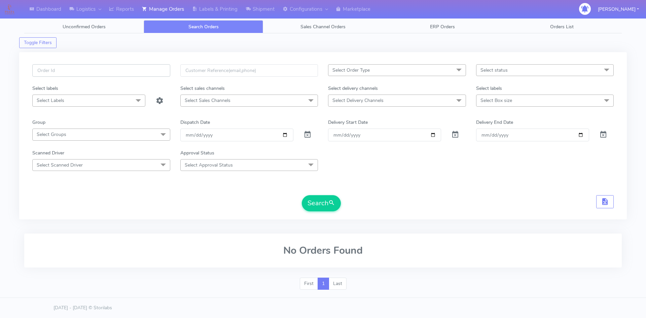
click at [107, 72] on input "text" at bounding box center [101, 70] width 138 height 12
paste input "#1615161_1"
type input "#1615161_1"
click at [306, 135] on span at bounding box center [307, 136] width 8 height 6
click at [328, 201] on button "Search" at bounding box center [321, 203] width 39 height 16
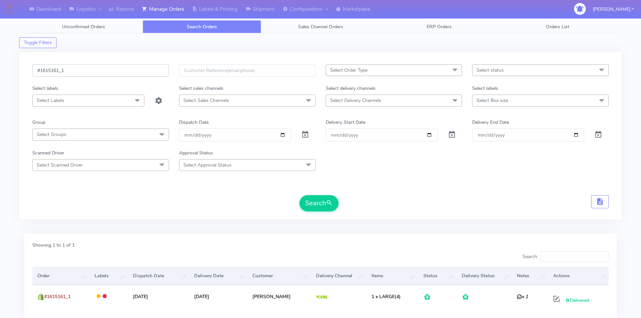
drag, startPoint x: 125, startPoint y: 73, endPoint x: -45, endPoint y: 72, distance: 169.9
click at [0, 72] on html "Dashboard Logistics London Logistics Reports Manage Orders Labels & Printing Sh…" at bounding box center [320, 182] width 641 height 365
click at [217, 74] on input "text" at bounding box center [247, 70] width 137 height 12
paste input "Gillian Galloway"
type input "Gillian Galloway"
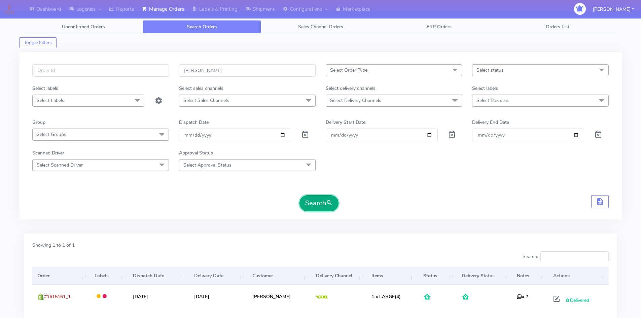
click at [319, 199] on button "Search" at bounding box center [318, 203] width 39 height 16
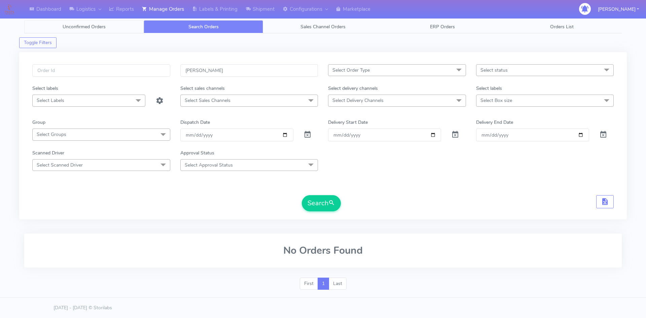
click at [89, 27] on span "Unconfirmed Orders" at bounding box center [84, 27] width 43 height 6
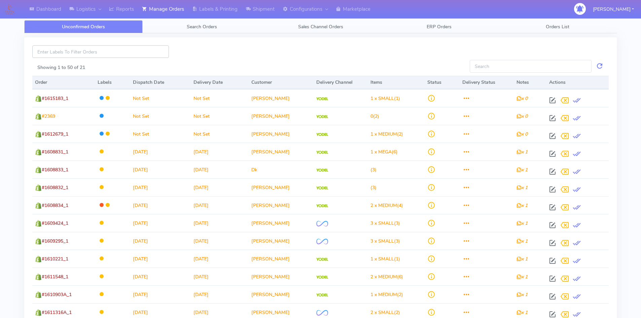
click at [143, 52] on input at bounding box center [100, 51] width 137 height 12
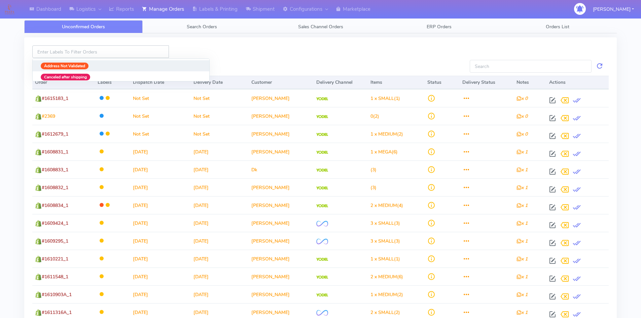
paste input "Gillian Galloway"
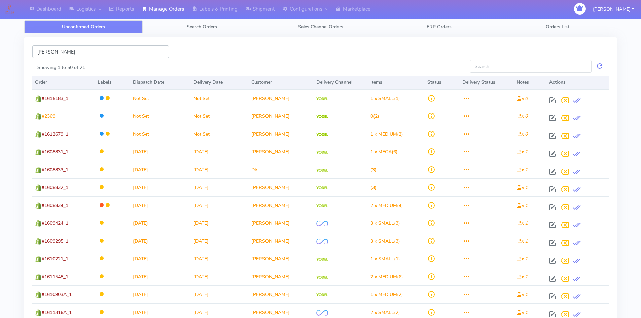
type input "Gillian Galloway"
click at [250, 53] on div at bounding box center [320, 51] width 293 height 12
click at [205, 34] on div "Gillian Galloway Showing 1 to 50 of 21 Order Labels Dispatch Date Delivery Date…" at bounding box center [320, 258] width 603 height 450
click at [207, 28] on span "Search Orders" at bounding box center [202, 27] width 30 height 6
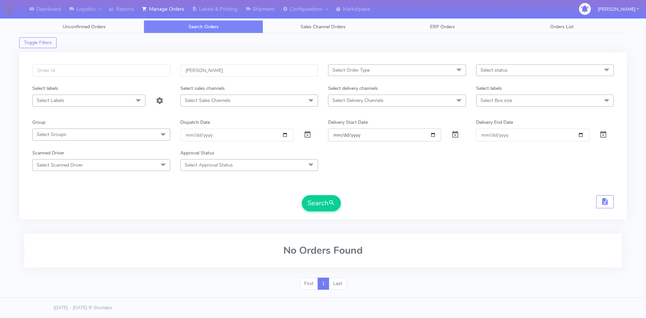
click at [434, 137] on input "Order" at bounding box center [384, 135] width 113 height 12
type input "2025-08-09"
click at [509, 136] on input "Delivery End Date" at bounding box center [532, 135] width 113 height 12
click at [562, 131] on input "Delivery End Date" at bounding box center [532, 135] width 113 height 12
click at [582, 134] on input "Delivery End Date" at bounding box center [532, 135] width 113 height 12
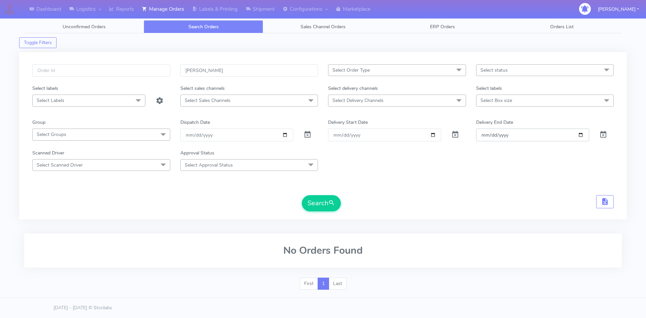
type input "2025-08-09"
click at [328, 202] on button "Search" at bounding box center [321, 203] width 39 height 16
click at [433, 136] on input "2025-08-09" at bounding box center [384, 135] width 113 height 12
type input "2025-08-08"
click at [490, 136] on input "2025-08-09" at bounding box center [532, 135] width 113 height 12
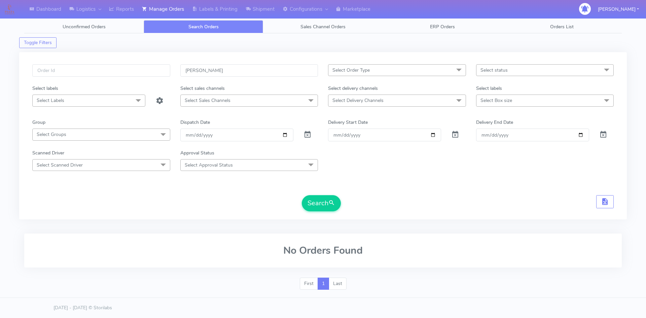
click at [404, 198] on div "Search" at bounding box center [322, 203] width 581 height 16
click at [320, 204] on button "Search" at bounding box center [321, 203] width 39 height 16
click at [265, 73] on input "Gillian Galloway" at bounding box center [249, 70] width 138 height 12
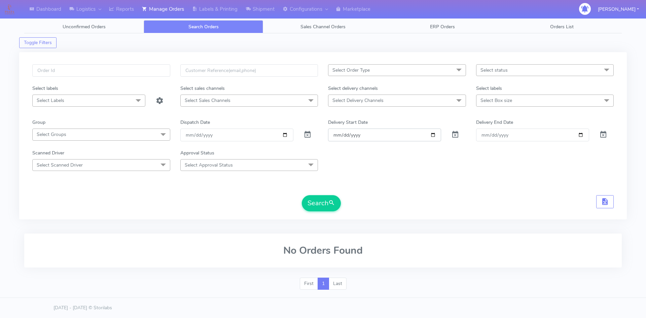
click at [435, 136] on input "2025-08-08" at bounding box center [384, 135] width 113 height 12
type input "2025-08-09"
click at [329, 196] on button "Search" at bounding box center [321, 203] width 39 height 16
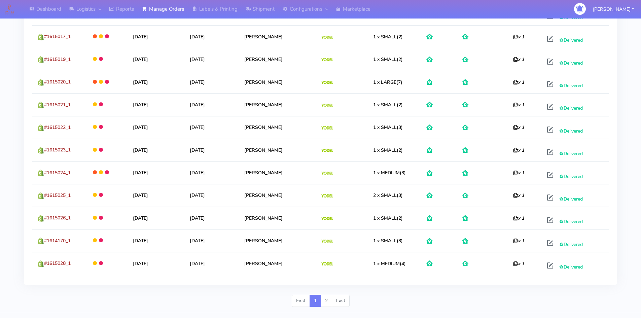
scroll to position [1158, 0]
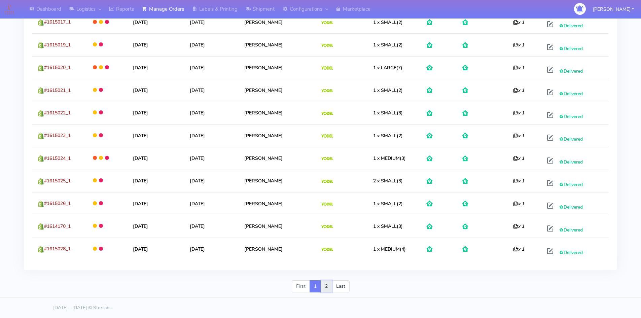
click at [326, 287] on link "2" at bounding box center [326, 286] width 11 height 12
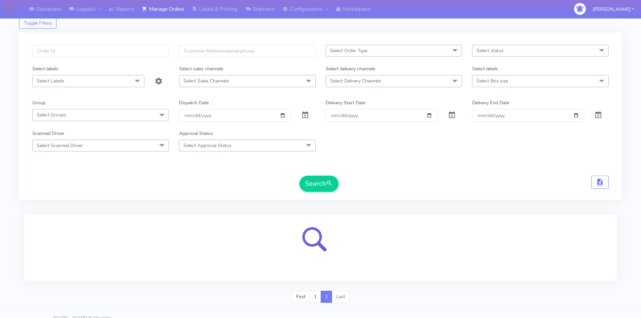
scroll to position [30, 0]
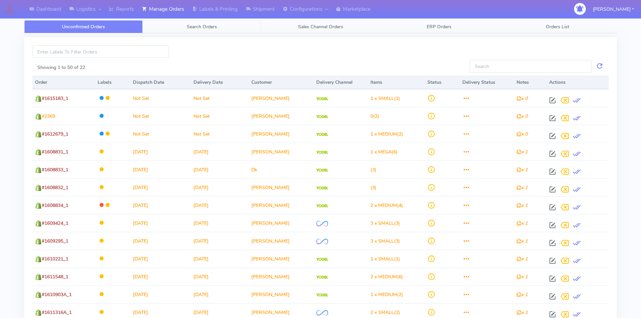
click at [215, 27] on span "Search Orders" at bounding box center [202, 27] width 30 height 6
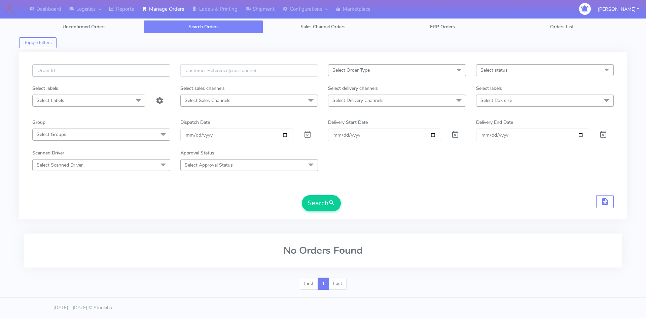
click at [141, 71] on input "text" at bounding box center [101, 70] width 138 height 12
paste input "#1615135_1"
type input "#1615135_1"
click at [307, 134] on span at bounding box center [307, 136] width 8 height 6
click at [330, 199] on span "submit" at bounding box center [331, 202] width 7 height 9
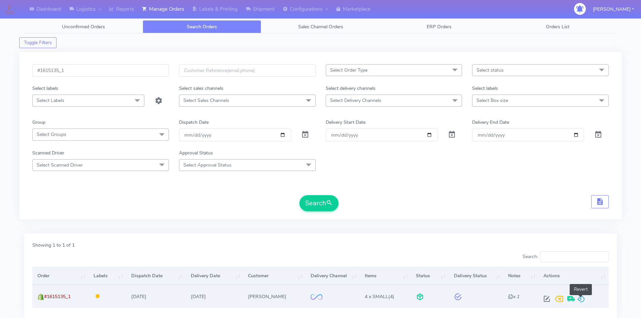
click at [581, 297] on span at bounding box center [581, 300] width 8 height 6
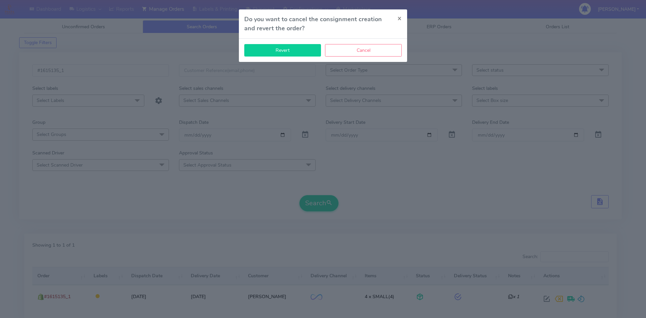
click at [280, 46] on button "Revert" at bounding box center [282, 50] width 77 height 12
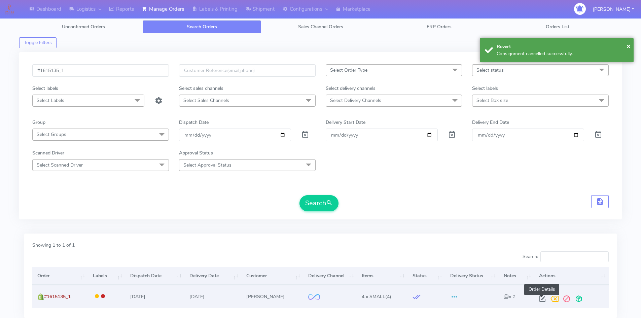
click at [541, 301] on span at bounding box center [542, 300] width 12 height 6
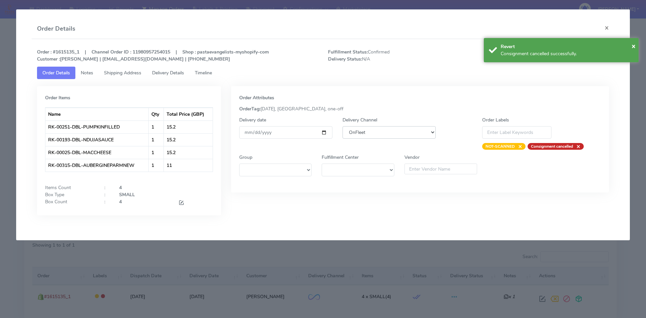
click at [378, 136] on select "DHL OnFleet Royal Mail DPD Yodel MaxOptra Amazon Collection" at bounding box center [388, 132] width 93 height 12
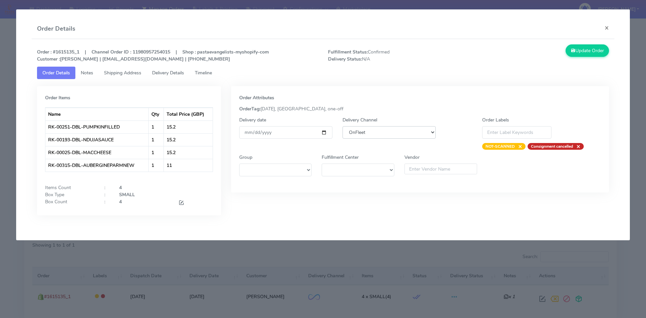
select select "5"
click at [342, 126] on select "DHL OnFleet Royal Mail DPD Yodel MaxOptra Amazon Collection" at bounding box center [388, 132] width 93 height 12
click at [598, 54] on button "Update Order" at bounding box center [588, 50] width 44 height 12
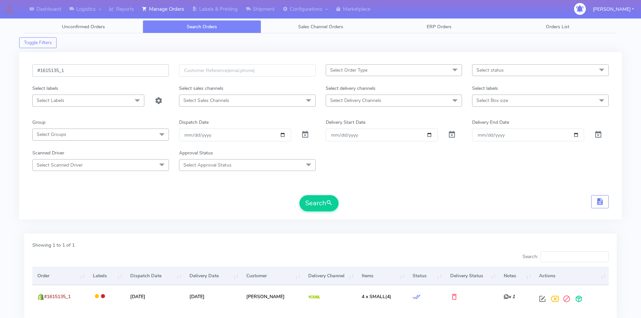
click at [97, 72] on input "#1615135_1" at bounding box center [100, 70] width 137 height 12
paste input "250"
type input "#1615250_1"
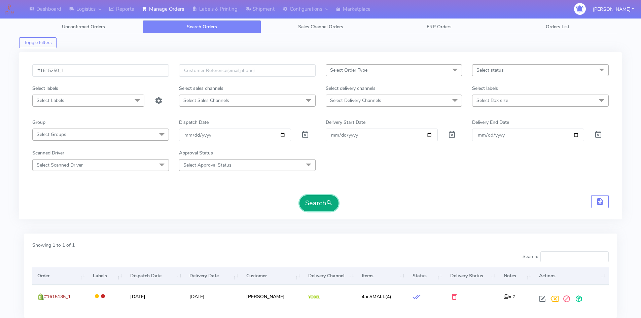
click at [327, 209] on button "Search" at bounding box center [318, 203] width 39 height 16
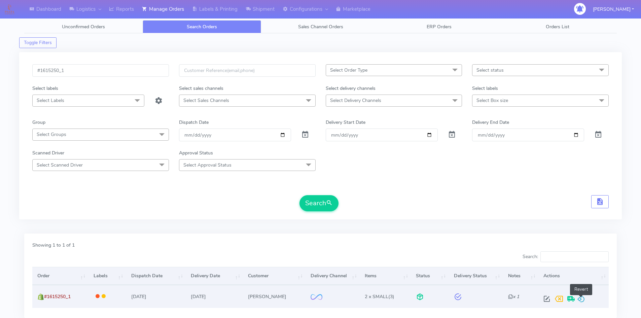
click at [579, 297] on span at bounding box center [581, 300] width 8 height 6
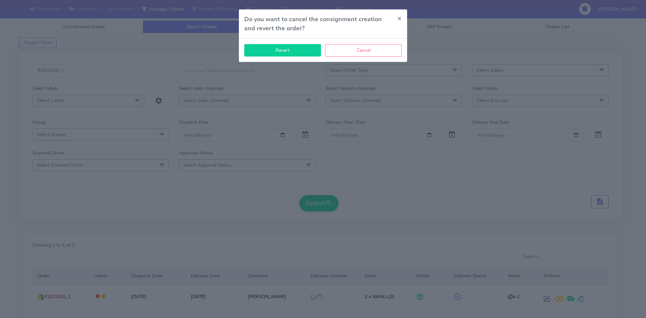
click at [293, 54] on button "Revert" at bounding box center [282, 50] width 77 height 12
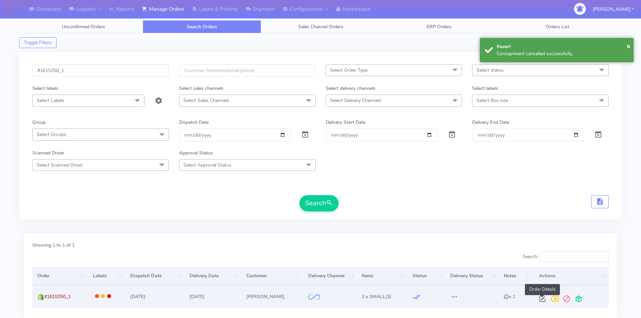
click at [541, 297] on span at bounding box center [542, 300] width 12 height 6
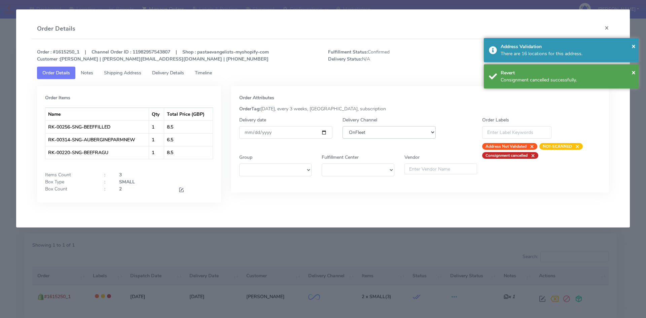
click at [396, 132] on select "DHL OnFleet Royal Mail DPD Yodel MaxOptra Amazon Collection" at bounding box center [388, 132] width 93 height 12
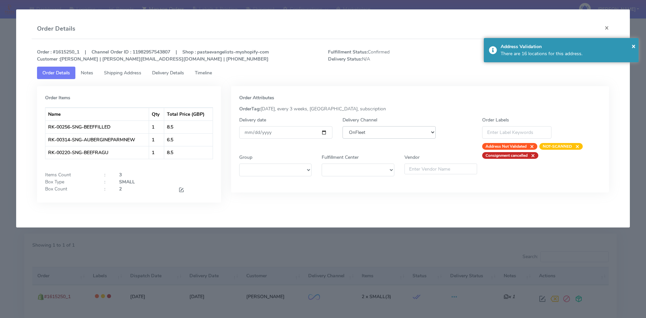
select select "5"
click at [342, 126] on select "DHL OnFleet Royal Mail DPD Yodel MaxOptra Amazon Collection" at bounding box center [388, 132] width 93 height 12
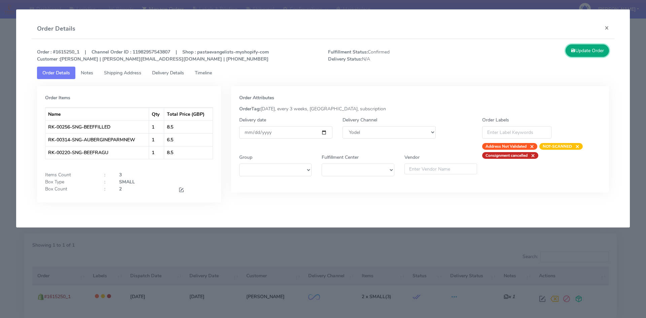
click at [602, 48] on button "Update Order" at bounding box center [588, 50] width 44 height 12
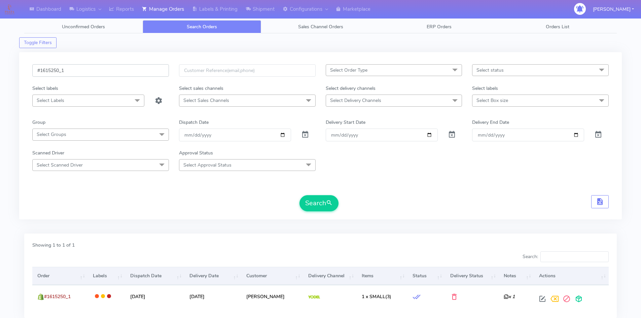
click at [69, 70] on input "#1615250_1" at bounding box center [100, 70] width 137 height 12
paste input "97"
type input "#1615297_1"
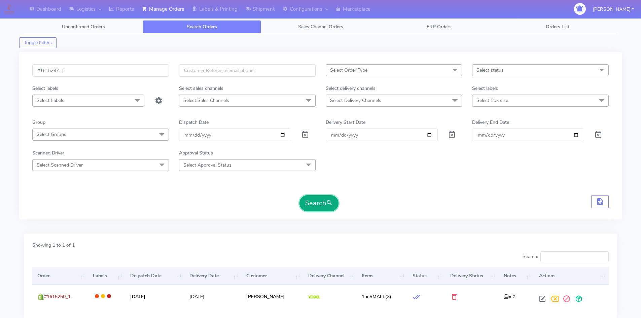
click at [315, 200] on button "Search" at bounding box center [318, 203] width 39 height 16
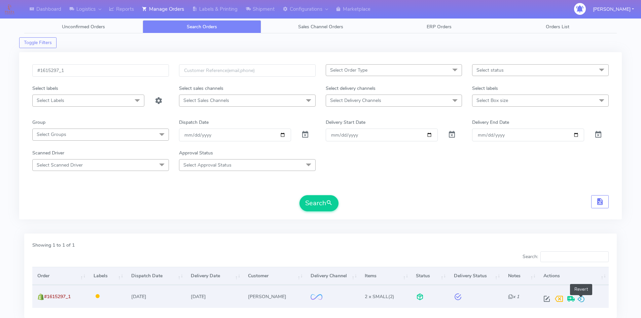
click at [583, 299] on span at bounding box center [581, 300] width 8 height 6
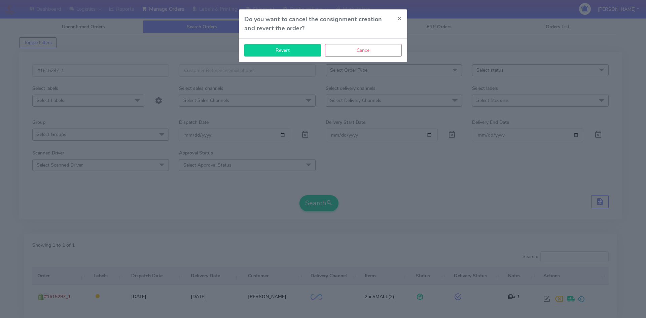
click at [298, 53] on button "Revert" at bounding box center [282, 50] width 77 height 12
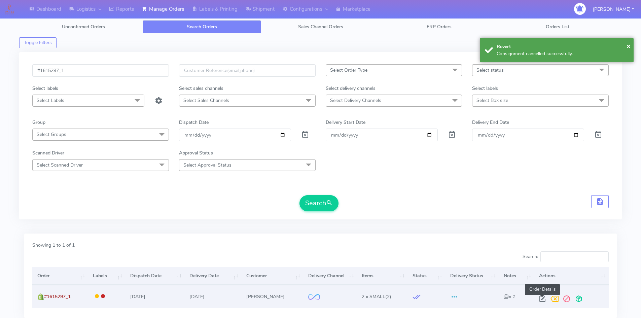
click at [542, 299] on span at bounding box center [542, 300] width 12 height 6
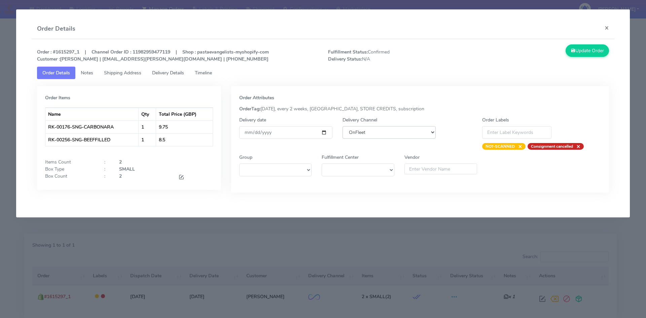
click at [405, 133] on select "DHL OnFleet Royal Mail DPD Yodel MaxOptra Amazon Collection" at bounding box center [388, 132] width 93 height 12
select select "5"
click at [342, 126] on select "DHL OnFleet Royal Mail DPD Yodel MaxOptra Amazon Collection" at bounding box center [388, 132] width 93 height 12
click at [567, 56] on button "Update Order" at bounding box center [588, 50] width 44 height 12
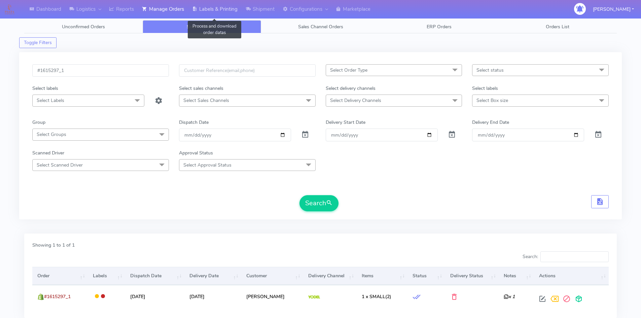
click at [210, 8] on link "Labels & Printing" at bounding box center [214, 9] width 53 height 19
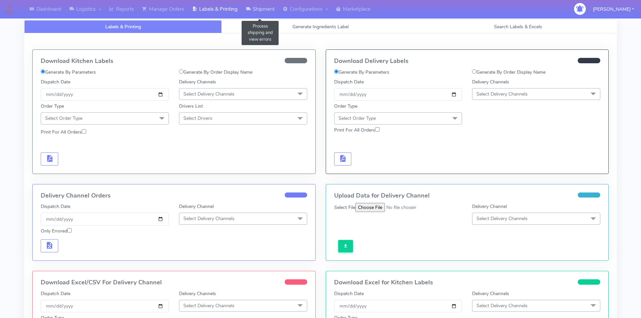
click at [251, 7] on icon at bounding box center [248, 9] width 5 height 7
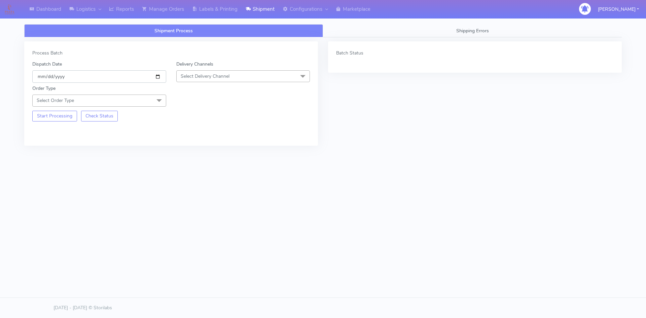
click at [158, 75] on input "[DATE]" at bounding box center [99, 76] width 134 height 12
type input "[DATE]"
click at [217, 79] on span "Select Delivery Channel" at bounding box center [205, 76] width 49 height 6
click at [207, 116] on div "OnFleet" at bounding box center [243, 118] width 127 height 7
click at [143, 102] on span "Select Order Type" at bounding box center [99, 101] width 134 height 12
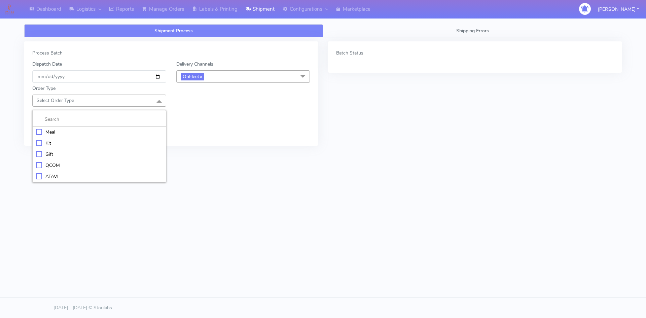
click at [63, 133] on div "Meal" at bounding box center [99, 132] width 127 height 7
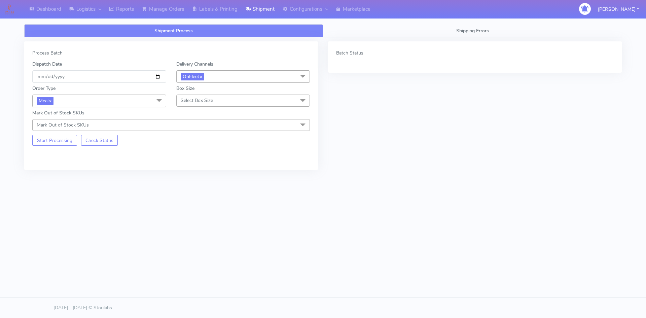
click at [195, 102] on span "Select Box Size" at bounding box center [197, 100] width 32 height 6
click at [201, 130] on div "Small" at bounding box center [243, 132] width 127 height 7
click at [52, 138] on button "Start Processing" at bounding box center [54, 140] width 45 height 11
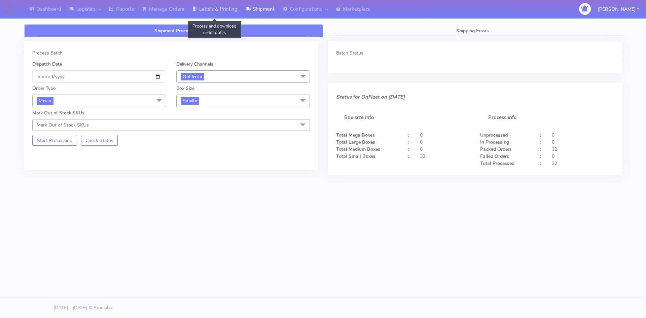
click at [221, 10] on link "Labels & Printing" at bounding box center [214, 9] width 53 height 19
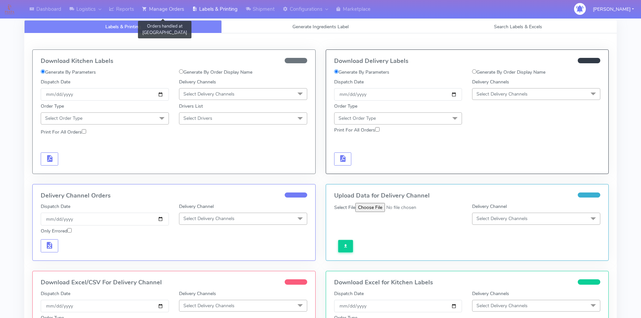
click at [156, 5] on link "Manage Orders" at bounding box center [163, 9] width 50 height 19
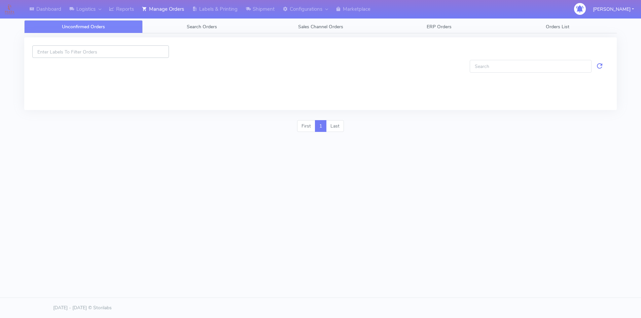
click at [128, 49] on input at bounding box center [100, 51] width 137 height 12
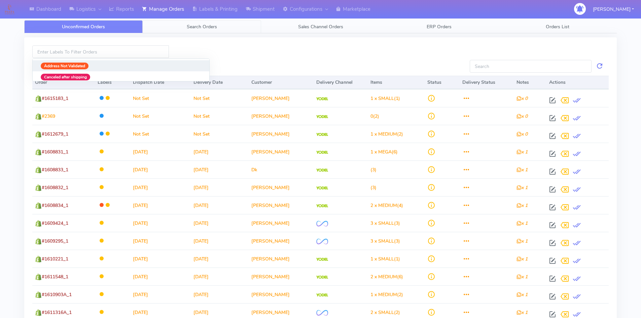
click at [203, 30] on link "Search Orders" at bounding box center [202, 26] width 118 height 13
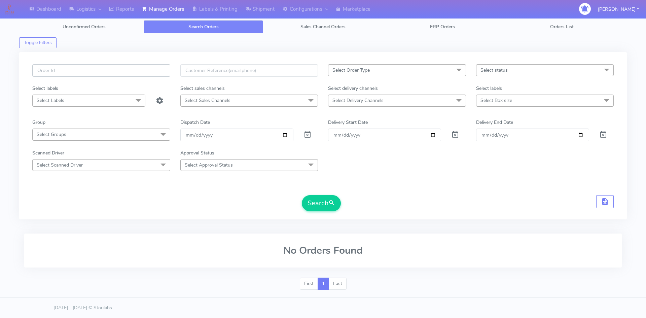
click at [131, 68] on input "text" at bounding box center [101, 70] width 138 height 12
paste input "#1615172_1"
type input "#1615172_1"
click at [306, 134] on span at bounding box center [307, 136] width 8 height 6
click at [326, 197] on button "Search" at bounding box center [321, 203] width 39 height 16
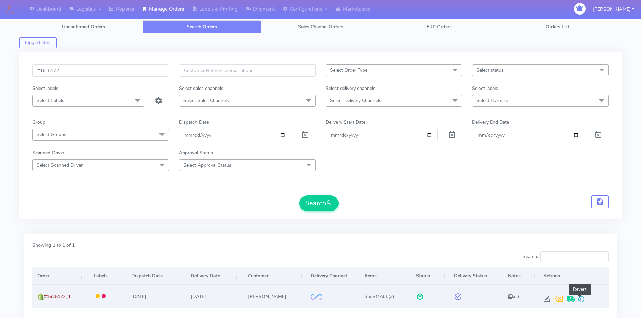
click at [581, 297] on span at bounding box center [581, 300] width 8 height 6
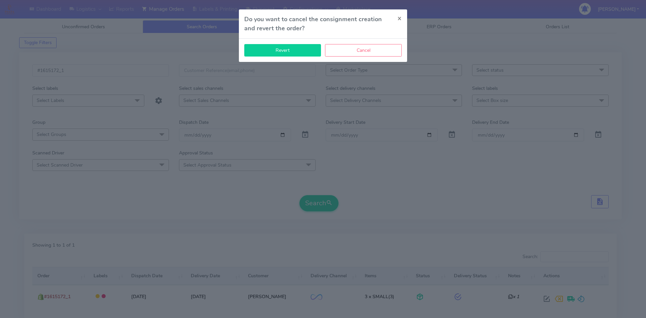
click at [288, 48] on button "Revert" at bounding box center [282, 50] width 77 height 12
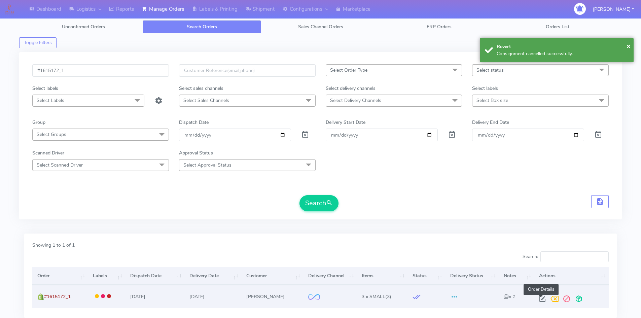
click at [539, 297] on span at bounding box center [542, 300] width 12 height 6
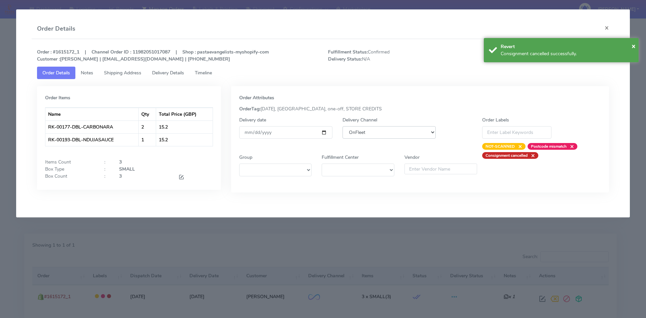
click at [374, 136] on select "DHL OnFleet Royal Mail DPD Yodel MaxOptra Amazon Collection" at bounding box center [388, 132] width 93 height 12
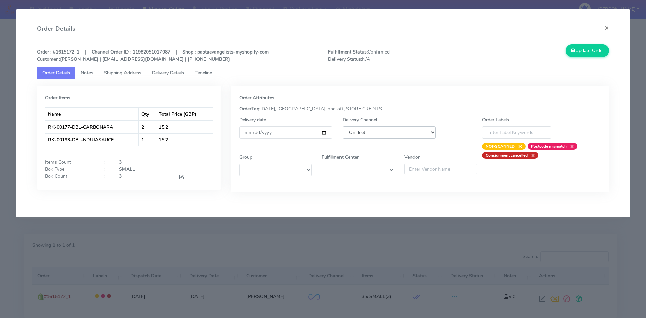
select select "5"
click at [342, 126] on select "DHL OnFleet Royal Mail DPD Yodel MaxOptra Amazon Collection" at bounding box center [388, 132] width 93 height 12
click at [583, 50] on button "Update Order" at bounding box center [588, 50] width 44 height 12
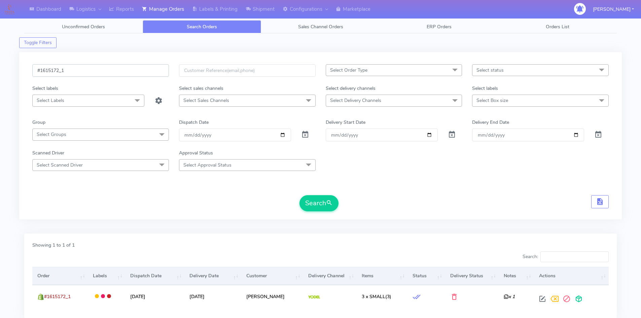
click at [79, 71] on input "#1615172_1" at bounding box center [100, 70] width 137 height 12
paste input "280"
type input "#1615280_1"
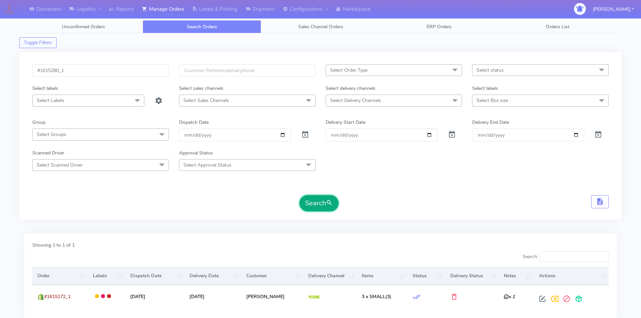
click at [335, 198] on button "Search" at bounding box center [318, 203] width 39 height 16
click at [258, 50] on div "#1615280_1 Select Order Type Select All MEALS ATAVI One Off Pasta Club Gift Kit…" at bounding box center [320, 138] width 603 height 181
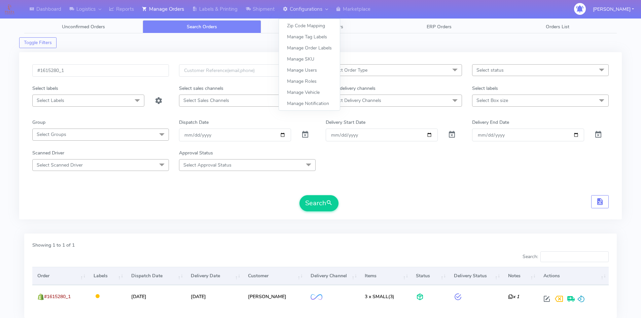
click at [281, 12] on link "Configurations" at bounding box center [305, 9] width 53 height 19
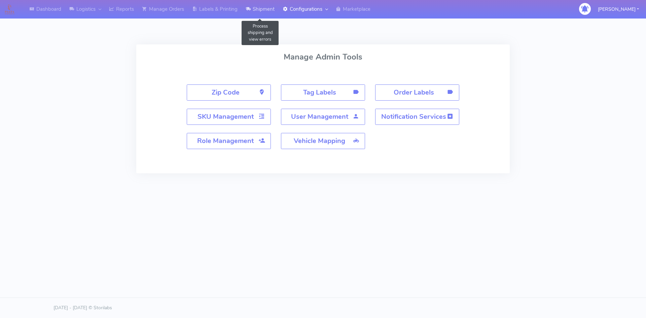
click at [264, 12] on link "Shipment" at bounding box center [260, 9] width 37 height 19
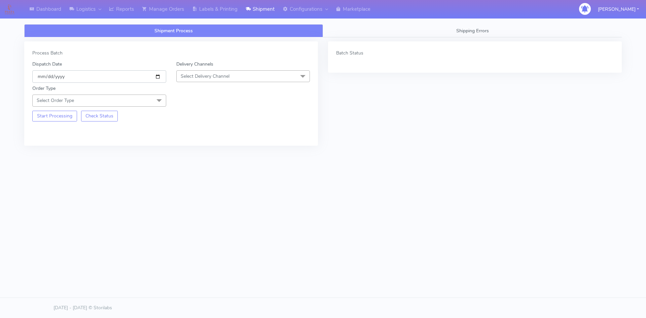
click at [160, 75] on input "[DATE]" at bounding box center [99, 76] width 134 height 12
type input "[DATE]"
click at [208, 70] on div "Delivery Channels Select Delivery Channel DHL OnFleet Royal Mail DPD Yodel MaxO…" at bounding box center [243, 72] width 144 height 22
click at [208, 73] on span "Select Delivery Channel" at bounding box center [205, 76] width 49 height 6
click at [195, 118] on div "OnFleet" at bounding box center [243, 118] width 127 height 7
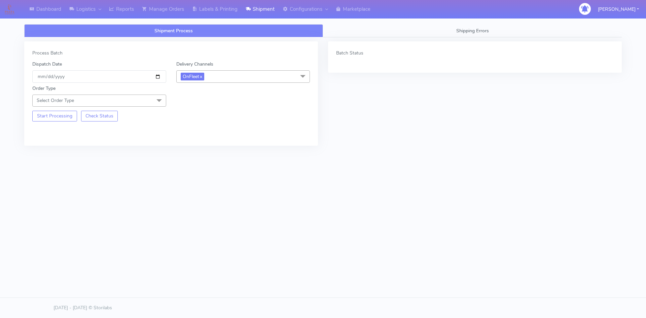
click at [125, 102] on span "Select Order Type" at bounding box center [99, 101] width 134 height 12
click at [45, 135] on div "Meal" at bounding box center [99, 132] width 127 height 7
click at [197, 99] on span "Select Box Size" at bounding box center [197, 100] width 32 height 6
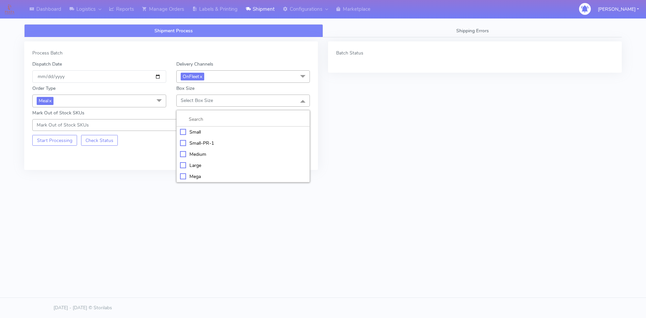
click at [191, 132] on div "Small" at bounding box center [243, 132] width 127 height 7
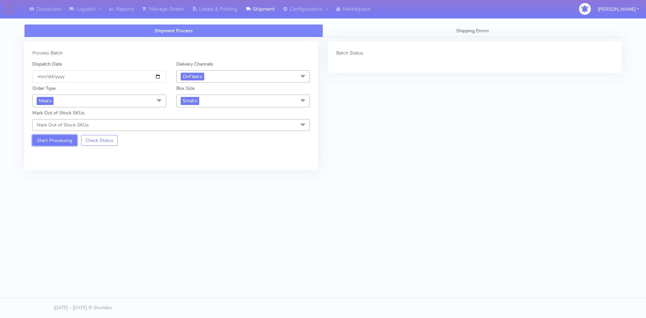
click at [60, 144] on button "Start Processing" at bounding box center [54, 140] width 45 height 11
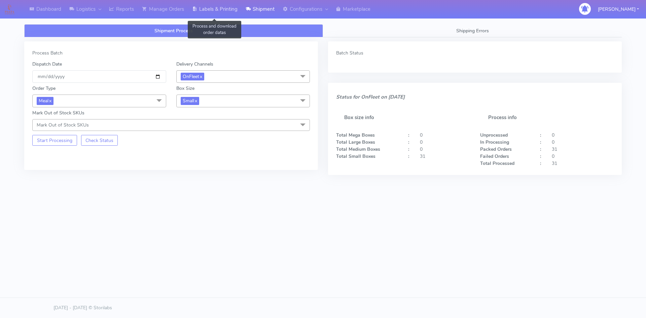
click at [220, 13] on link "Labels & Printing" at bounding box center [214, 9] width 53 height 19
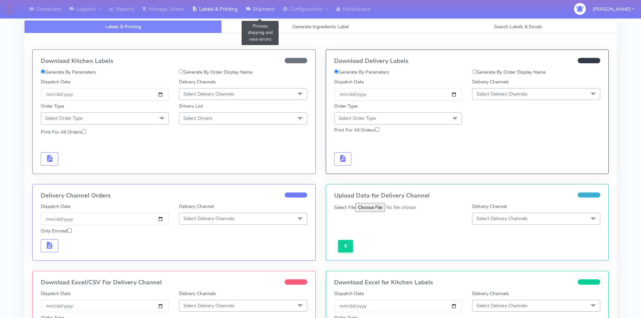
click at [258, 10] on link "Shipment" at bounding box center [260, 9] width 37 height 19
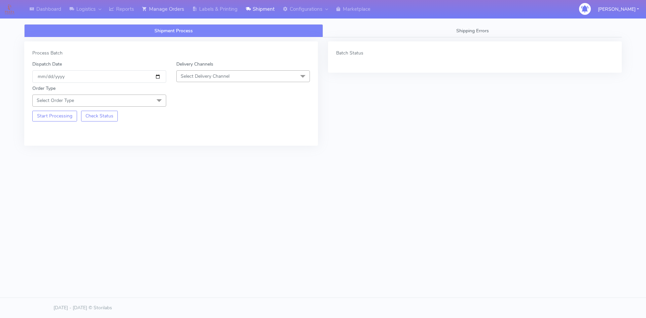
click at [160, 10] on link "Manage Orders" at bounding box center [163, 9] width 50 height 19
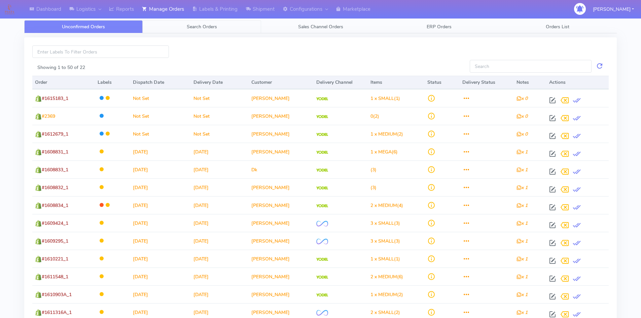
click at [191, 23] on link "Search Orders" at bounding box center [202, 26] width 118 height 13
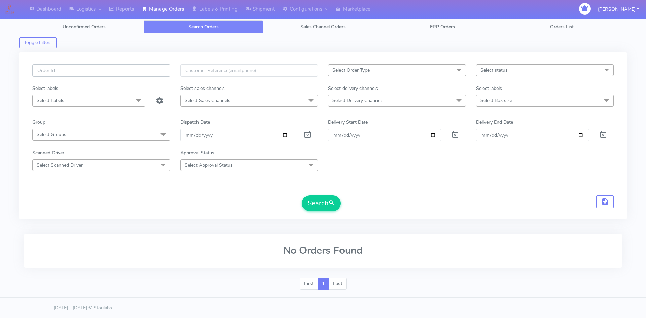
click at [115, 72] on input "text" at bounding box center [101, 70] width 138 height 12
paste input "#1615280_1"
type input "#1615280_1"
click at [309, 138] on span at bounding box center [307, 136] width 8 height 6
drag, startPoint x: 321, startPoint y: 201, endPoint x: 326, endPoint y: 197, distance: 5.3
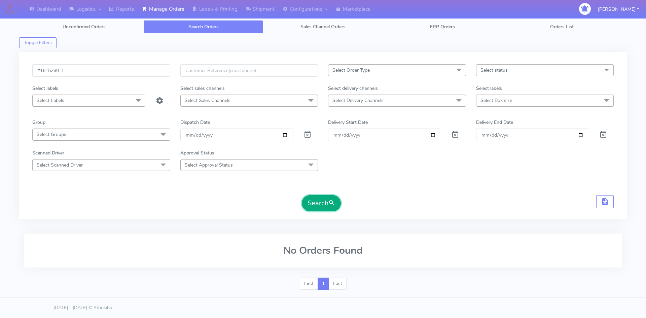
click at [322, 201] on button "Search" at bounding box center [321, 203] width 39 height 16
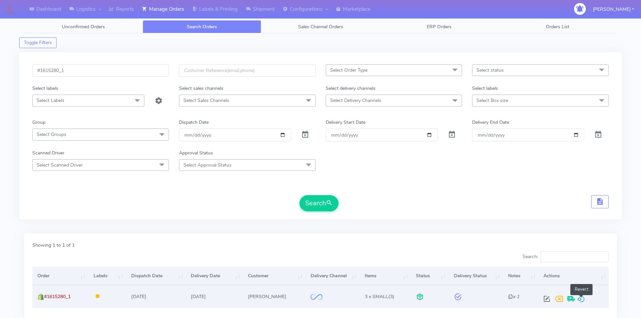
click at [580, 299] on span at bounding box center [581, 300] width 8 height 6
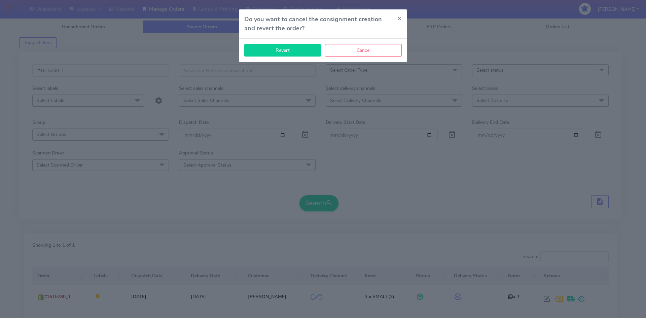
click at [287, 53] on button "Revert" at bounding box center [282, 50] width 77 height 12
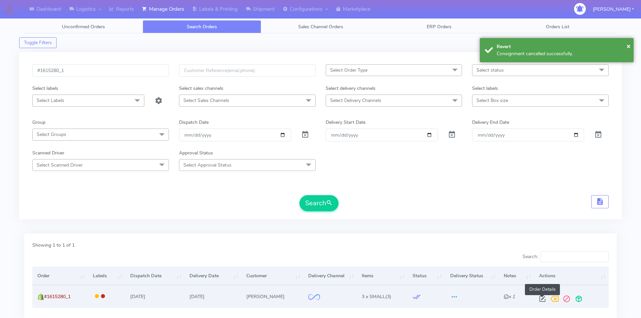
click at [542, 297] on span at bounding box center [542, 300] width 12 height 6
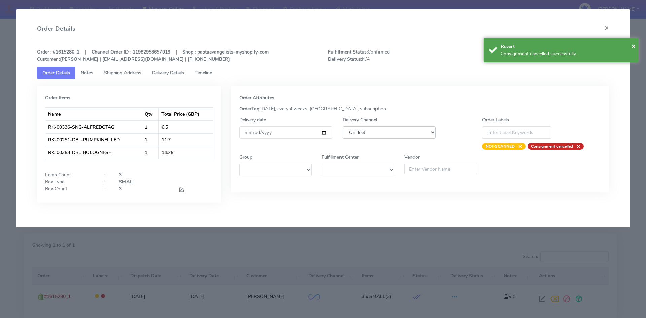
click at [385, 133] on select "DHL OnFleet Royal Mail DPD Yodel MaxOptra Amazon Collection" at bounding box center [388, 132] width 93 height 12
select select "5"
click at [342, 126] on select "DHL OnFleet Royal Mail DPD Yodel MaxOptra Amazon Collection" at bounding box center [388, 132] width 93 height 12
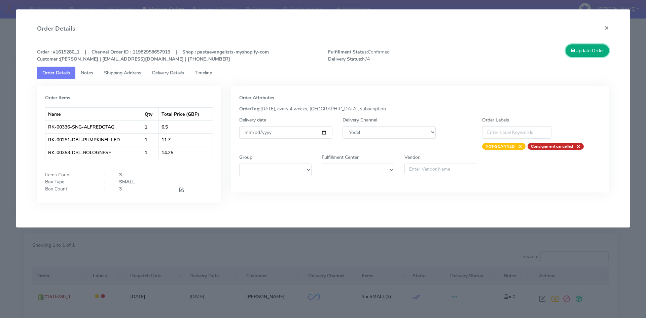
click at [586, 55] on button "Update Order" at bounding box center [588, 50] width 44 height 12
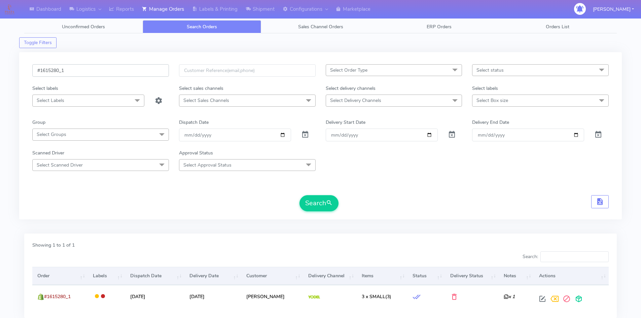
click at [76, 74] on input "#1615280_1" at bounding box center [100, 70] width 137 height 12
paste input "9"
type input "#1615290_1"
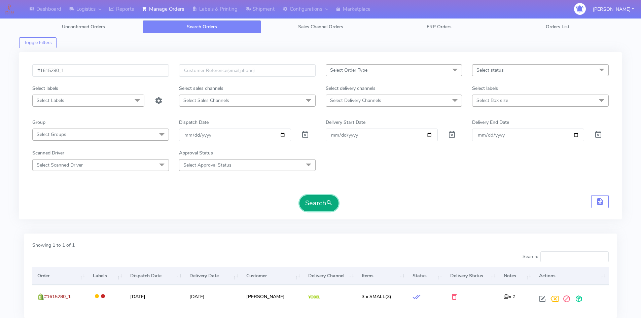
click at [321, 201] on button "Search" at bounding box center [318, 203] width 39 height 16
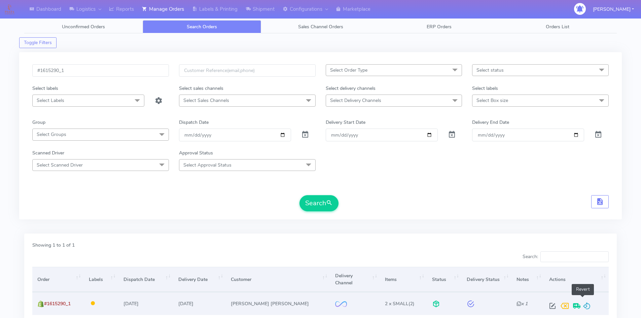
click at [586, 304] on span at bounding box center [587, 307] width 8 height 6
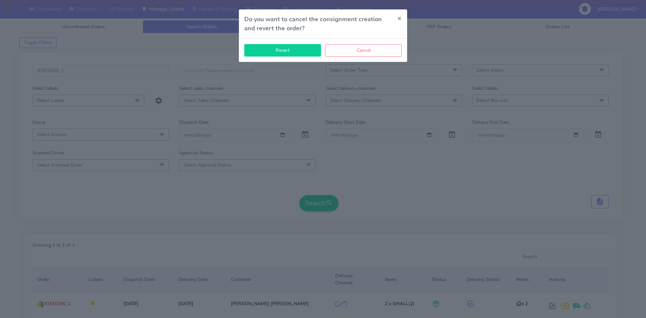
click at [289, 51] on button "Revert" at bounding box center [282, 50] width 77 height 12
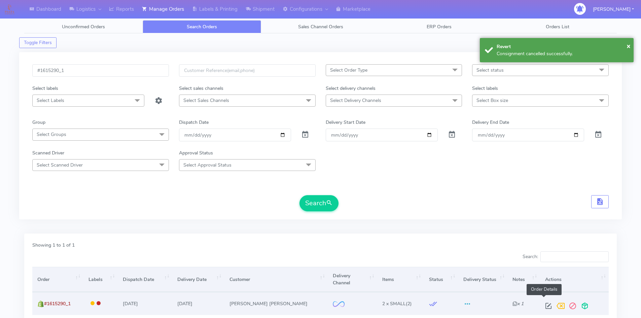
click at [546, 304] on span at bounding box center [548, 307] width 12 height 6
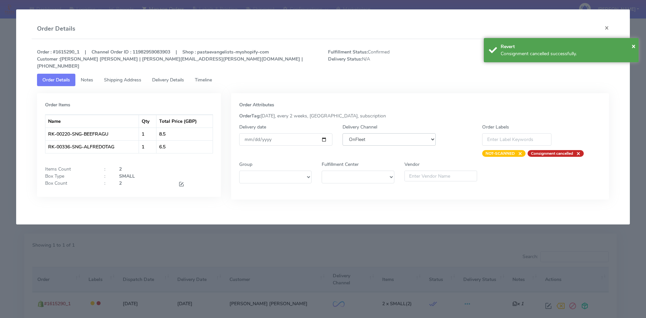
click at [355, 133] on select "DHL OnFleet Royal Mail DPD Yodel MaxOptra Amazon Collection" at bounding box center [388, 139] width 93 height 12
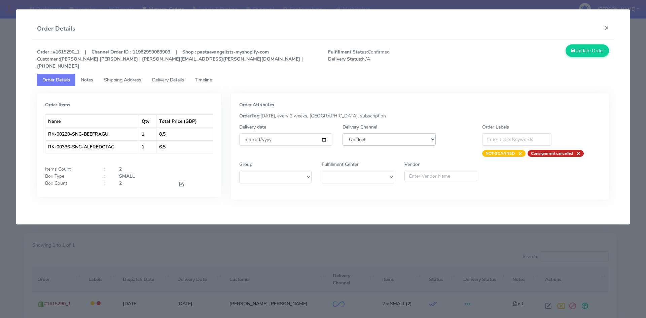
select select "5"
click at [342, 133] on select "DHL OnFleet Royal Mail DPD Yodel MaxOptra Amazon Collection" at bounding box center [388, 139] width 93 height 12
click at [586, 50] on button "Update Order" at bounding box center [588, 50] width 44 height 12
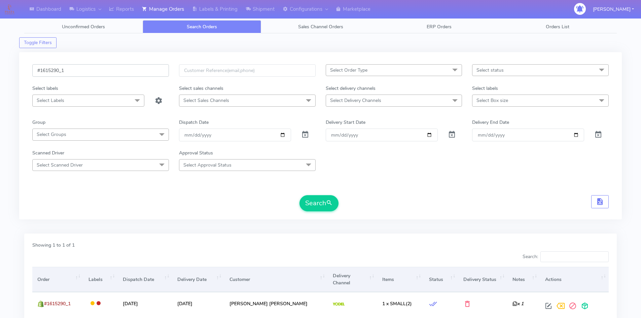
click at [88, 73] on input "#1615290_1" at bounding box center [100, 70] width 137 height 12
paste input "8"
type input "#1615298_1"
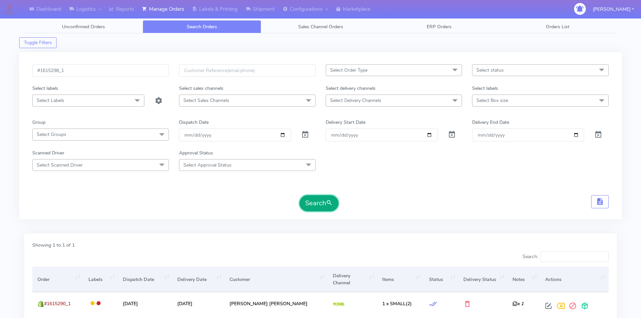
click at [310, 201] on button "Search" at bounding box center [318, 203] width 39 height 16
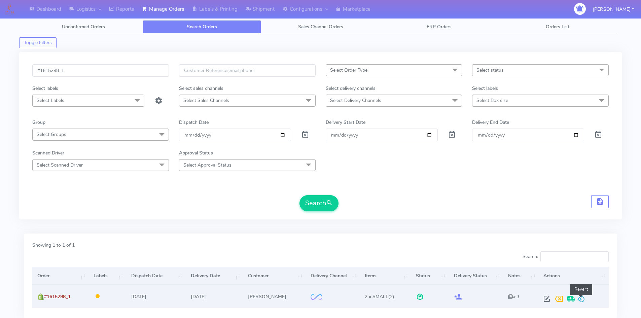
click at [581, 297] on span at bounding box center [581, 300] width 8 height 6
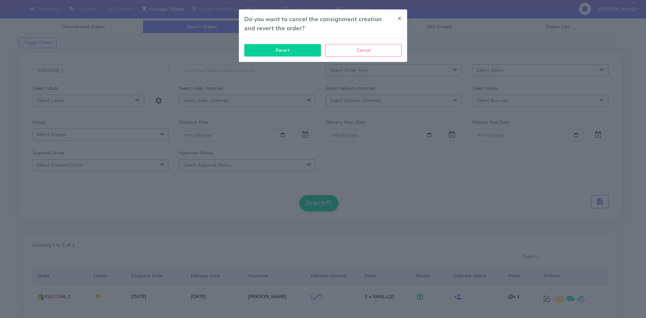
click at [296, 53] on button "Revert" at bounding box center [282, 50] width 77 height 12
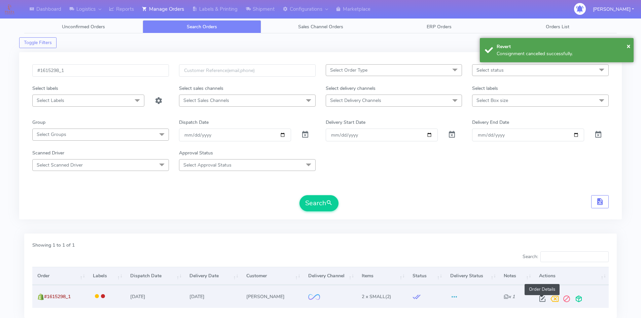
click at [543, 299] on span at bounding box center [542, 300] width 12 height 6
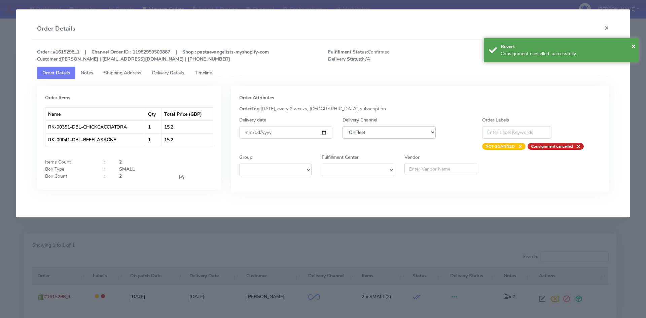
click at [386, 136] on select "DHL OnFleet Royal Mail DPD Yodel MaxOptra Amazon Collection" at bounding box center [388, 132] width 93 height 12
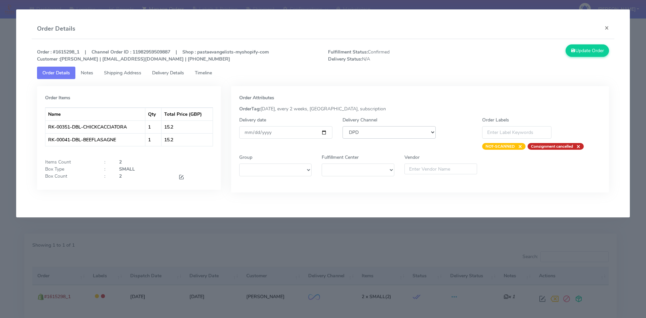
click at [342, 126] on select "DHL OnFleet Royal Mail DPD Yodel MaxOptra Amazon Collection" at bounding box center [388, 132] width 93 height 12
click at [375, 133] on select "DHL OnFleet Royal Mail DPD Yodel MaxOptra Amazon Collection" at bounding box center [388, 132] width 93 height 12
select select "5"
click at [342, 126] on select "DHL OnFleet Royal Mail DPD Yodel MaxOptra Amazon Collection" at bounding box center [388, 132] width 93 height 12
click at [582, 51] on button "Update Order" at bounding box center [588, 50] width 44 height 12
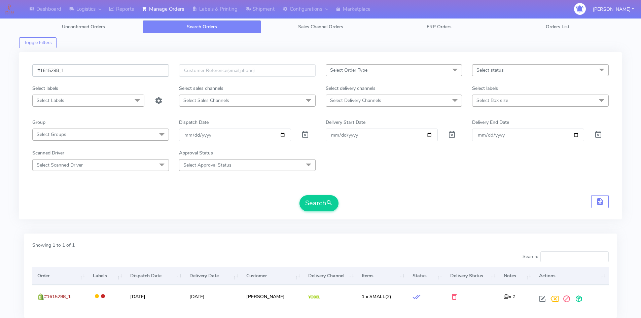
click at [71, 70] on input "#1615298_1" at bounding box center [100, 70] width 137 height 12
paste input "74"
type input "#1615274_1"
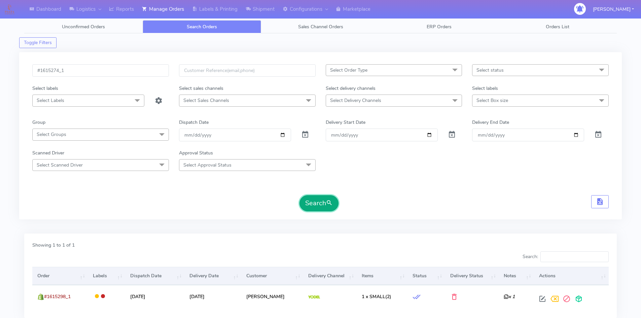
click at [311, 197] on button "Search" at bounding box center [318, 203] width 39 height 16
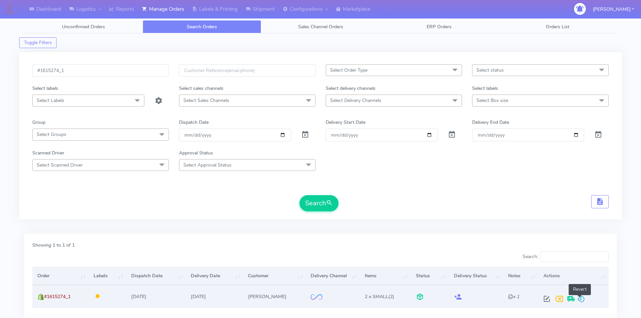
click at [580, 297] on span at bounding box center [581, 300] width 8 height 6
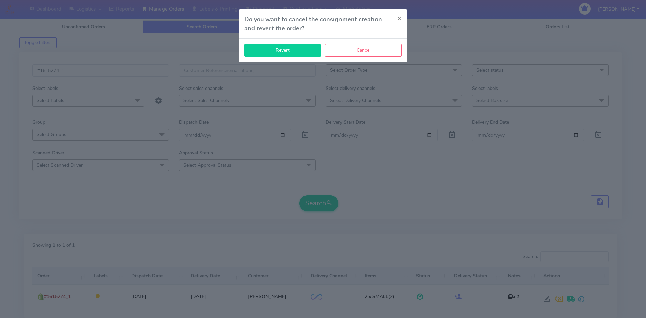
click at [290, 56] on button "Revert" at bounding box center [282, 50] width 77 height 12
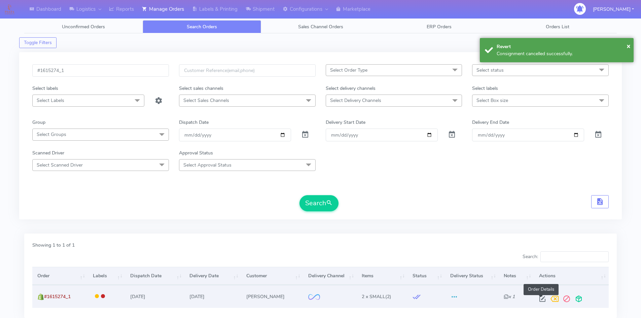
click at [542, 299] on span at bounding box center [542, 300] width 12 height 6
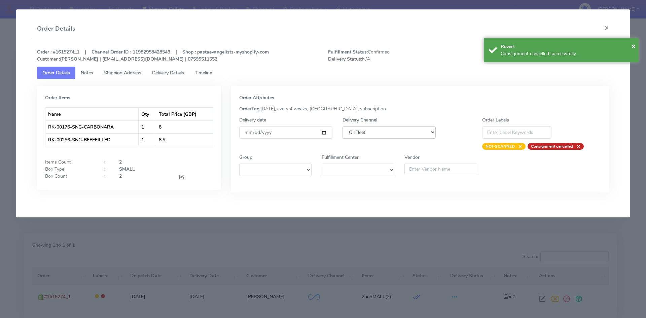
click at [367, 132] on select "DHL OnFleet Royal Mail DPD Yodel MaxOptra Amazon Collection" at bounding box center [388, 132] width 93 height 12
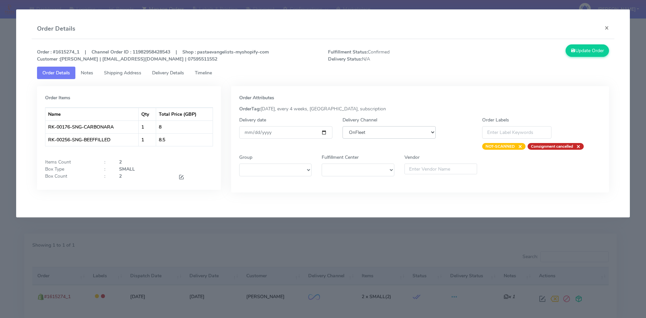
select select "5"
click at [342, 126] on select "DHL OnFleet Royal Mail DPD Yodel MaxOptra Amazon Collection" at bounding box center [388, 132] width 93 height 12
click at [585, 48] on button "Update Order" at bounding box center [588, 50] width 44 height 12
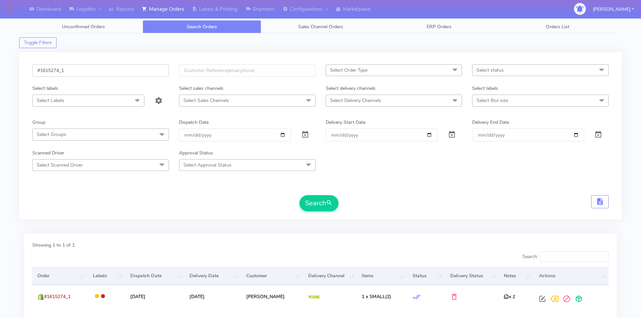
click at [73, 72] on input "#1615274_1" at bounding box center [100, 70] width 137 height 12
paste input "325"
type input "#1615325_1"
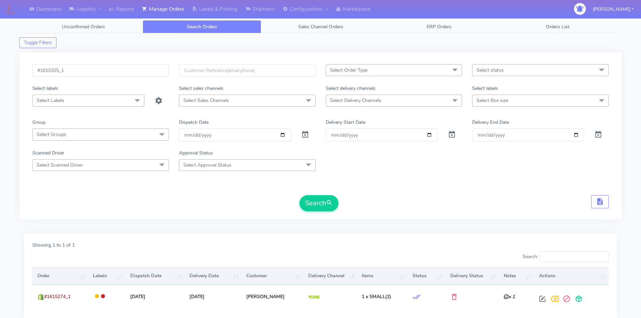
click at [327, 193] on form "#1615325_1 Select Order Type Select All MEALS ATAVI One Off Pasta Club Gift Kit…" at bounding box center [320, 137] width 576 height 147
click at [327, 202] on span "submit" at bounding box center [329, 202] width 7 height 9
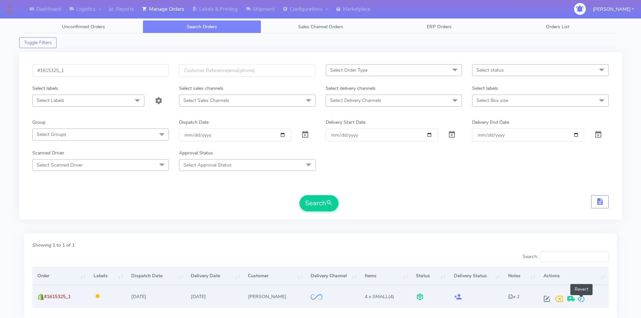
click at [584, 300] on span at bounding box center [581, 300] width 8 height 6
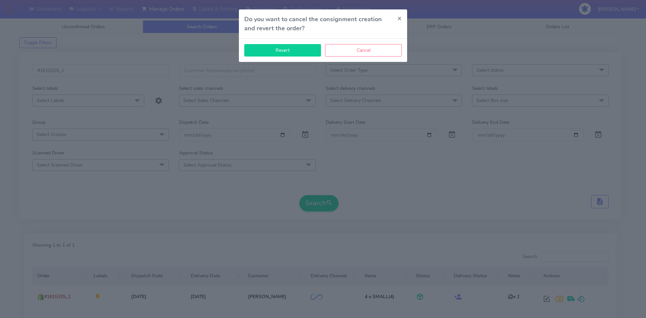
click at [290, 47] on button "Revert" at bounding box center [282, 50] width 77 height 12
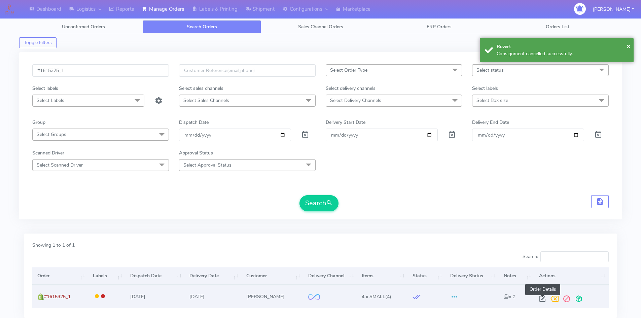
click at [542, 302] on span at bounding box center [542, 300] width 12 height 6
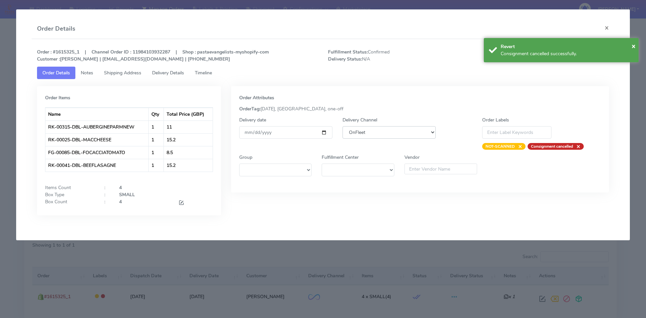
click at [393, 131] on select "DHL OnFleet Royal Mail DPD Yodel MaxOptra Amazon Collection" at bounding box center [388, 132] width 93 height 12
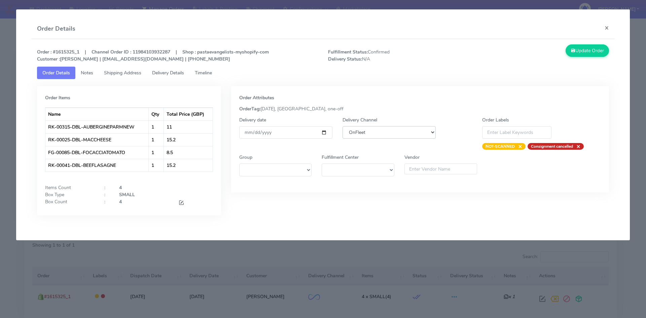
select select "5"
click at [342, 126] on select "DHL OnFleet Royal Mail DPD Yodel MaxOptra Amazon Collection" at bounding box center [388, 132] width 93 height 12
click at [581, 56] on button "Update Order" at bounding box center [588, 50] width 44 height 12
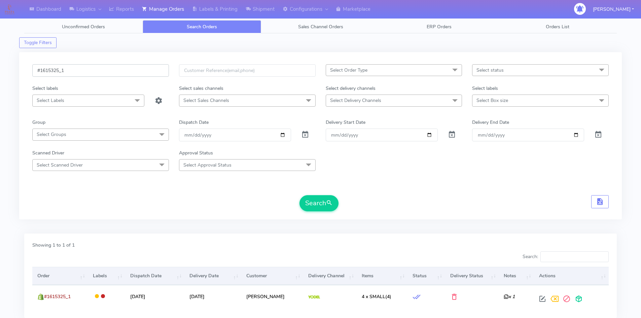
click at [95, 70] on input "#1615325_1" at bounding box center [100, 70] width 137 height 12
paste input "244"
type input "#1615244_1"
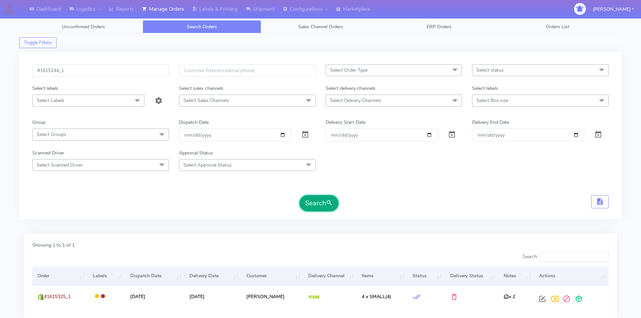
click at [312, 202] on button "Search" at bounding box center [318, 203] width 39 height 16
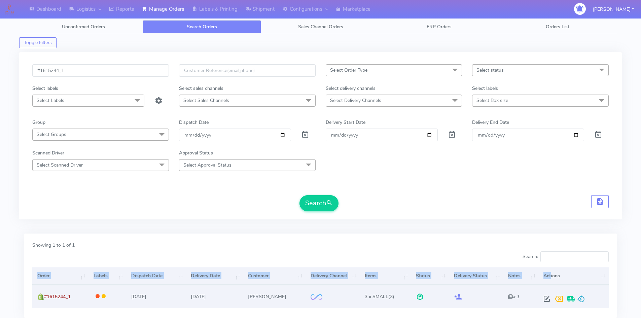
drag, startPoint x: 537, startPoint y: 267, endPoint x: 572, endPoint y: 290, distance: 42.0
click at [556, 283] on div "Search: Order Labels Dispatch Date Delivery Date Customer Delivery Channel Item…" at bounding box center [320, 280] width 576 height 59
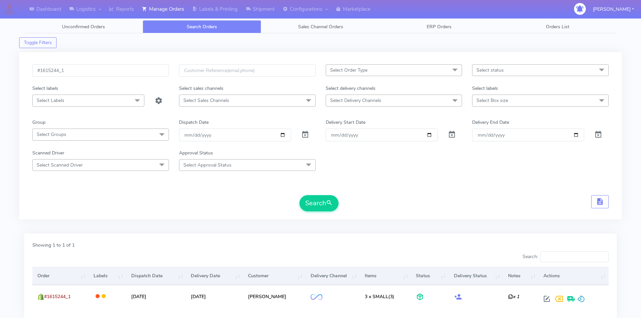
click at [481, 235] on div "Showing 1 to 1 of 1 Search: Order Labels Dispatch Date Delivery Date Customer D…" at bounding box center [320, 275] width 592 height 84
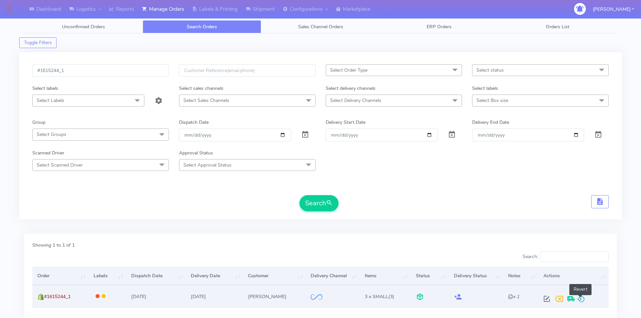
click at [583, 297] on span at bounding box center [581, 300] width 8 height 6
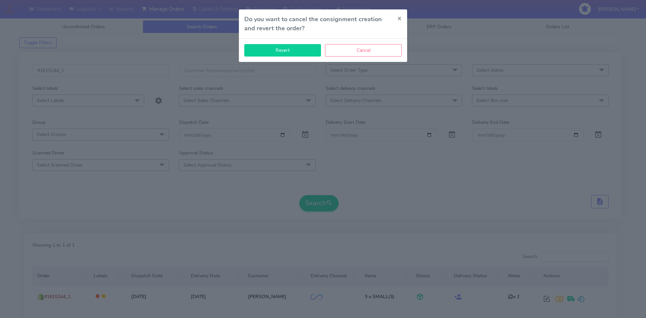
click at [283, 52] on button "Revert" at bounding box center [282, 50] width 77 height 12
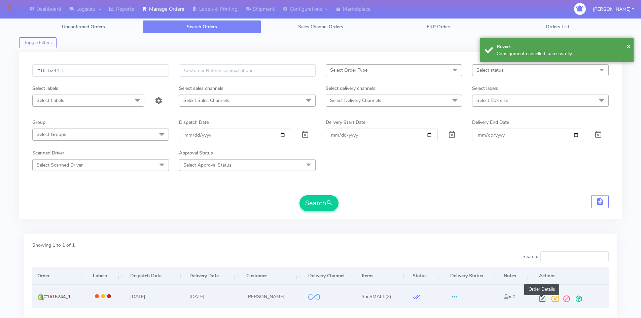
click at [540, 297] on span at bounding box center [542, 300] width 12 height 6
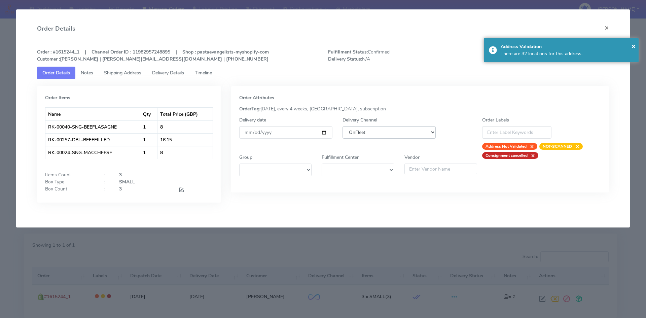
click at [408, 136] on select "DHL OnFleet Royal Mail DPD Yodel MaxOptra Amazon Collection" at bounding box center [388, 132] width 93 height 12
select select "5"
click at [342, 126] on select "DHL OnFleet Royal Mail DPD Yodel MaxOptra Amazon Collection" at bounding box center [388, 132] width 93 height 12
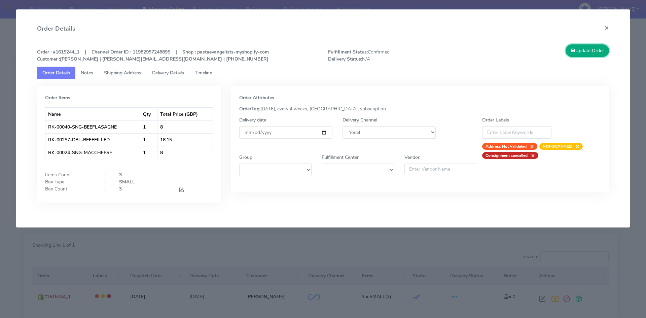
click at [588, 51] on button "Update Order" at bounding box center [588, 50] width 44 height 12
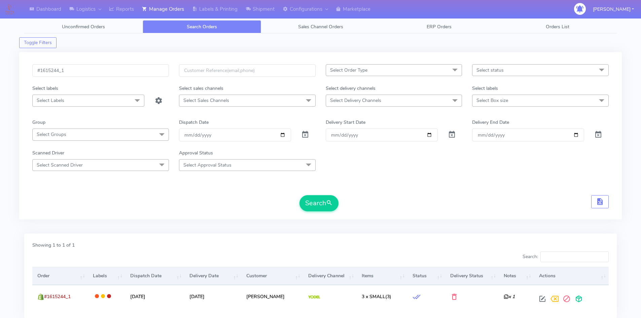
click at [90, 79] on div "#1615244_1" at bounding box center [100, 74] width 147 height 21
click at [90, 71] on input "#1615244_1" at bounding box center [100, 70] width 137 height 12
paste input "52"
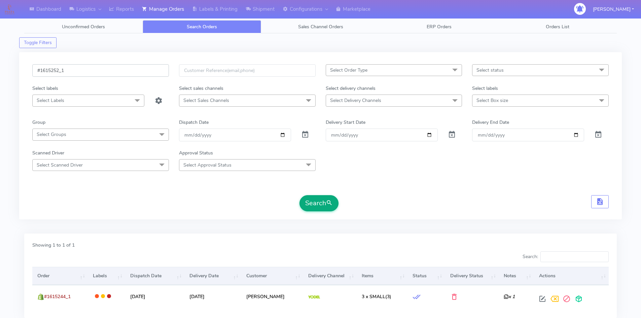
type input "#1615252_1"
click at [321, 200] on button "Search" at bounding box center [318, 203] width 39 height 16
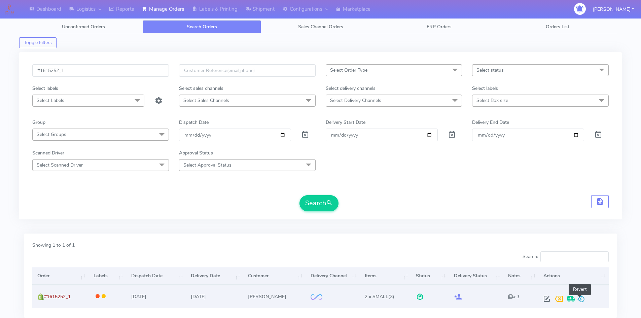
click at [579, 297] on span at bounding box center [581, 300] width 8 height 6
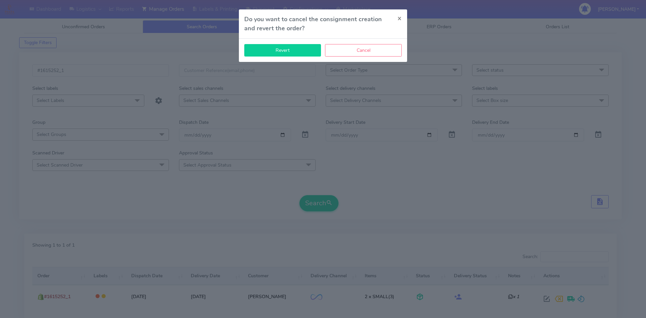
click at [296, 53] on button "Revert" at bounding box center [282, 50] width 77 height 12
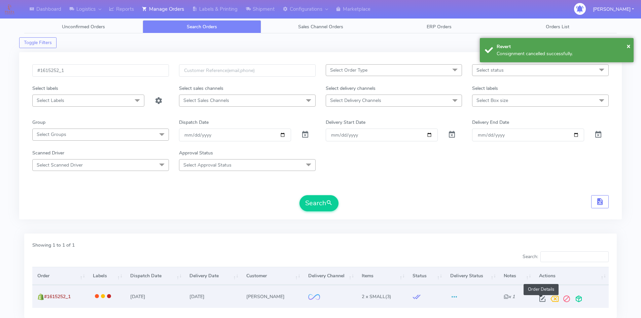
click at [538, 297] on span at bounding box center [542, 300] width 12 height 6
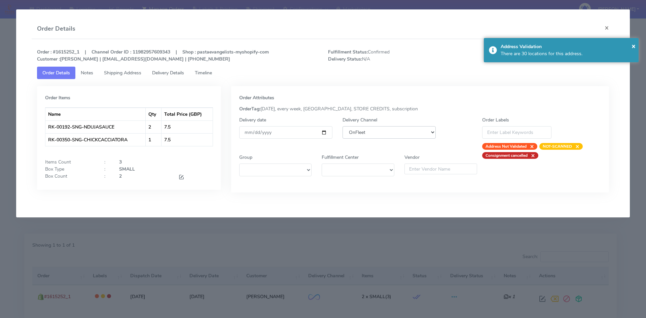
click at [399, 135] on select "DHL OnFleet Royal Mail DPD Yodel MaxOptra Amazon Collection" at bounding box center [388, 132] width 93 height 12
select select "5"
click at [342, 126] on select "DHL OnFleet Royal Mail DPD Yodel MaxOptra Amazon Collection" at bounding box center [388, 132] width 93 height 12
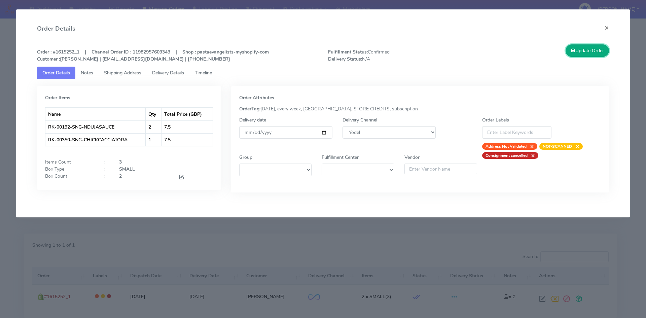
click at [584, 50] on button "Update Order" at bounding box center [588, 50] width 44 height 12
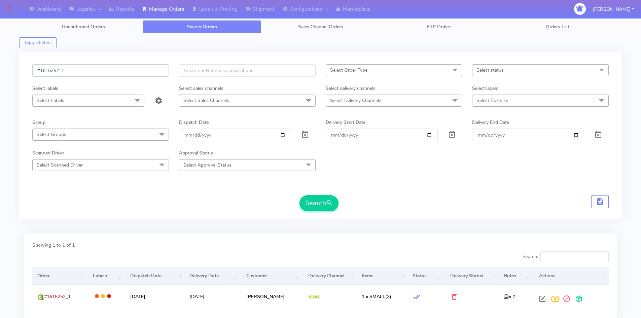
click at [81, 72] on input "#1615252_1" at bounding box center [100, 70] width 137 height 12
paste input "73"
type input "#1615273_1"
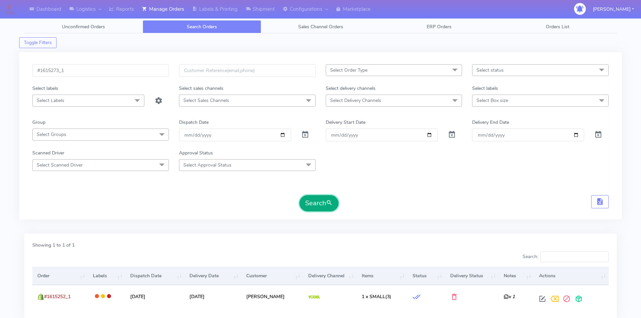
click at [317, 205] on button "Search" at bounding box center [318, 203] width 39 height 16
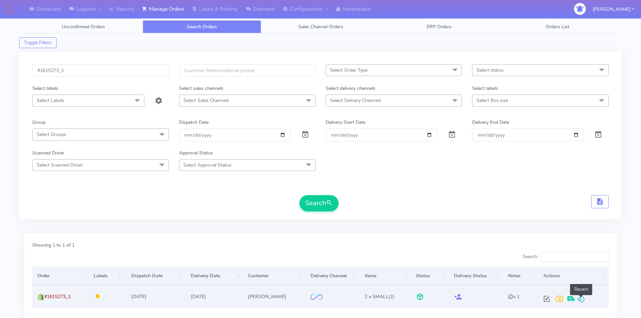
click at [581, 297] on span at bounding box center [581, 300] width 8 height 6
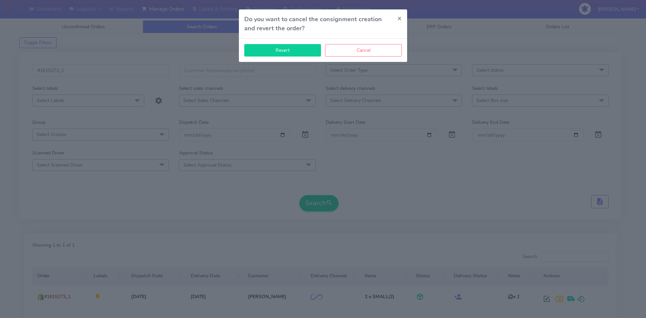
click at [308, 52] on button "Revert" at bounding box center [282, 50] width 77 height 12
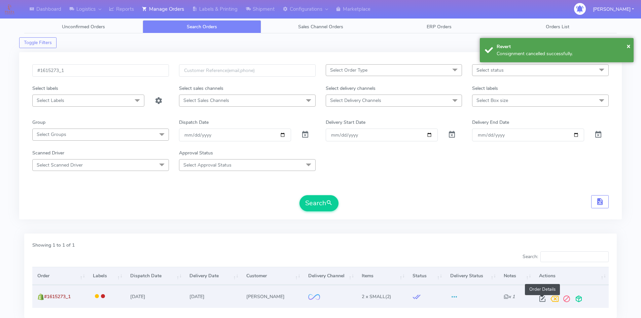
click at [543, 298] on span at bounding box center [542, 300] width 12 height 6
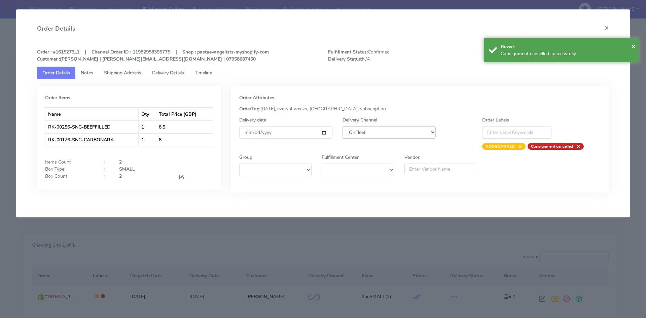
click at [406, 131] on select "DHL OnFleet Royal Mail DPD Yodel MaxOptra Amazon Collection" at bounding box center [388, 132] width 93 height 12
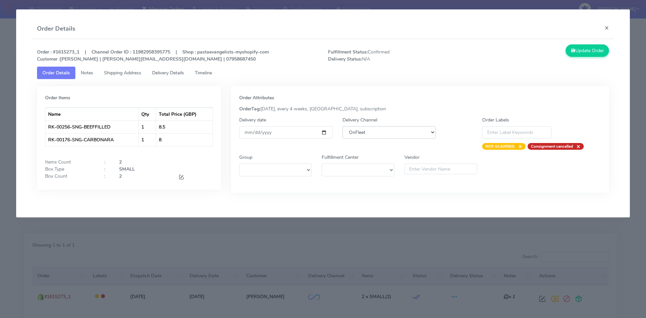
select select "5"
click at [342, 126] on select "DHL OnFleet Royal Mail DPD Yodel MaxOptra Amazon Collection" at bounding box center [388, 132] width 93 height 12
click at [579, 52] on button "Update Order" at bounding box center [588, 50] width 44 height 12
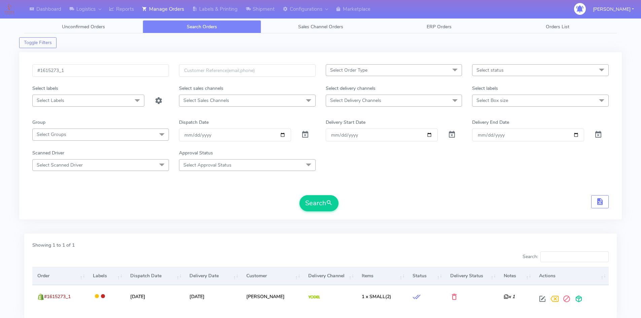
click at [93, 78] on div "#1615273_1" at bounding box center [100, 74] width 147 height 21
click at [94, 69] on input "#1615273_1" at bounding box center [100, 70] width 137 height 12
paste input "169"
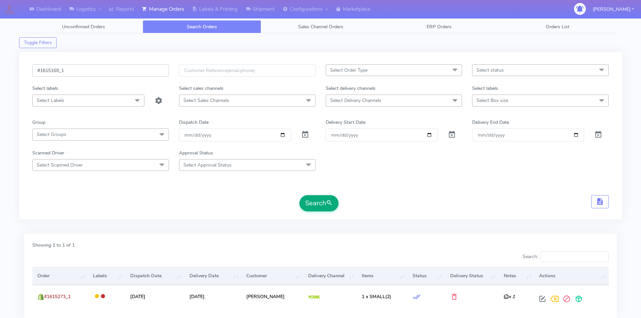
type input "#1615169_1"
click at [324, 210] on button "Search" at bounding box center [318, 203] width 39 height 16
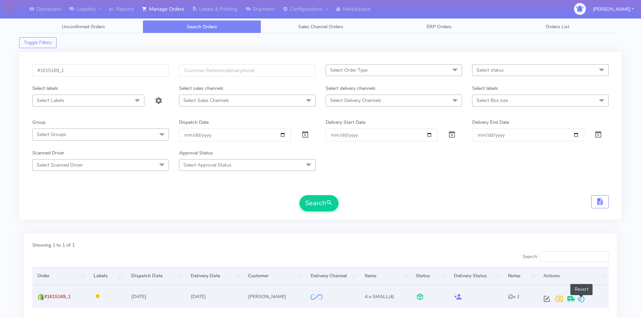
click at [582, 297] on span at bounding box center [581, 300] width 8 height 6
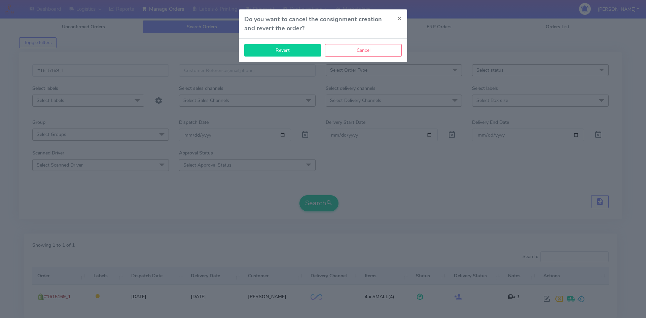
click at [286, 52] on button "Revert" at bounding box center [282, 50] width 77 height 12
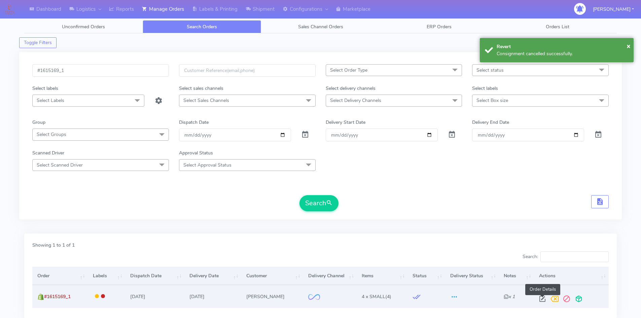
click at [540, 300] on span at bounding box center [542, 300] width 12 height 6
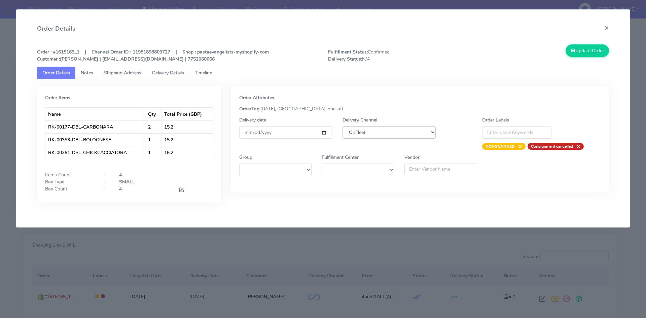
click at [366, 133] on select "DHL OnFleet Royal Mail DPD Yodel MaxOptra Amazon Collection" at bounding box center [388, 132] width 93 height 12
select select "5"
click at [342, 126] on select "DHL OnFleet Royal Mail DPD Yodel MaxOptra Amazon Collection" at bounding box center [388, 132] width 93 height 12
click at [581, 51] on button "Update Order" at bounding box center [588, 50] width 44 height 12
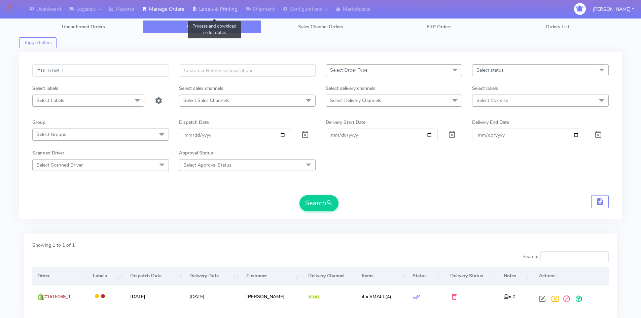
click at [219, 12] on link "Labels & Printing" at bounding box center [214, 9] width 53 height 19
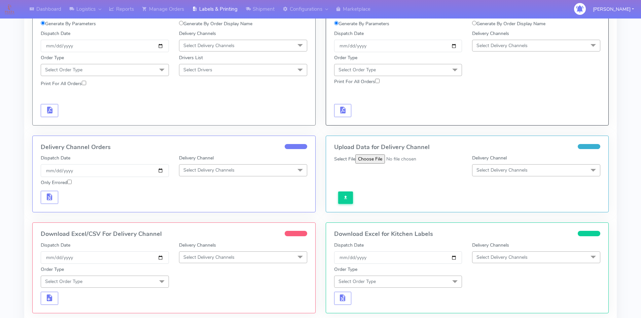
scroll to position [124, 0]
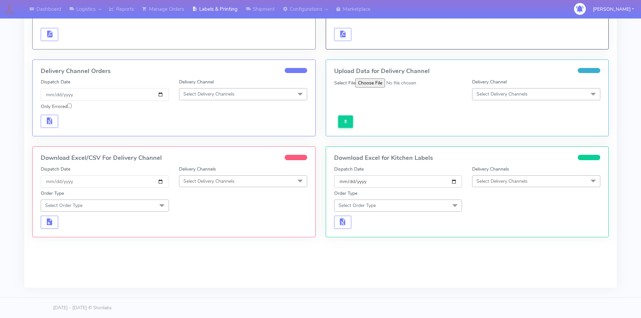
click at [454, 184] on input "[DATE]" at bounding box center [398, 181] width 128 height 12
type input "[DATE]"
click at [523, 176] on span "Select Delivery Channels" at bounding box center [536, 181] width 128 height 12
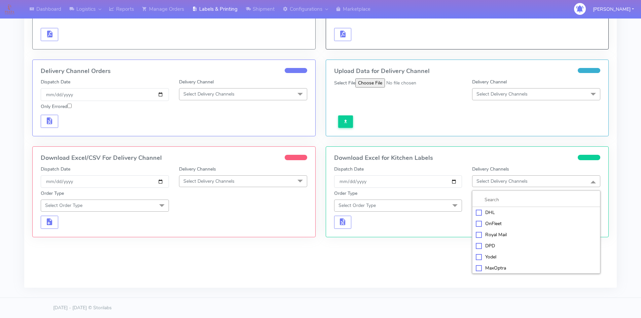
click at [501, 221] on div "OnFleet" at bounding box center [536, 223] width 121 height 7
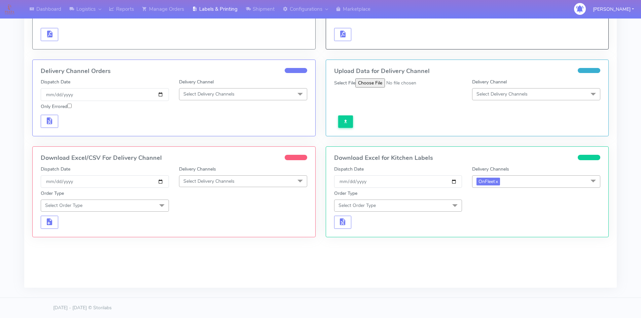
click at [434, 205] on span "Select Order Type" at bounding box center [398, 206] width 128 height 12
click at [354, 236] on div "Meal" at bounding box center [398, 236] width 121 height 7
click at [501, 210] on span "Select Box Size" at bounding box center [536, 206] width 128 height 12
click at [498, 234] on div "Small" at bounding box center [536, 236] width 121 height 7
click at [345, 221] on span "button" at bounding box center [342, 224] width 8 height 6
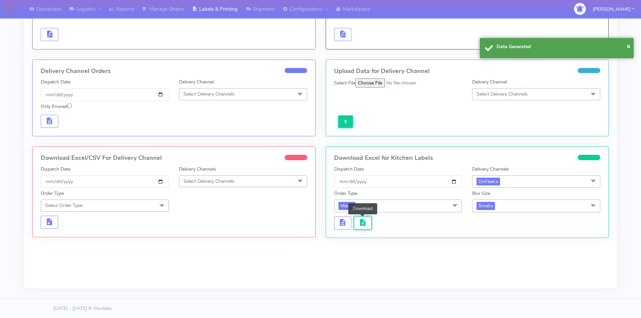
click at [369, 222] on button "button" at bounding box center [362, 222] width 17 height 13
